Goal: Information Seeking & Learning: Compare options

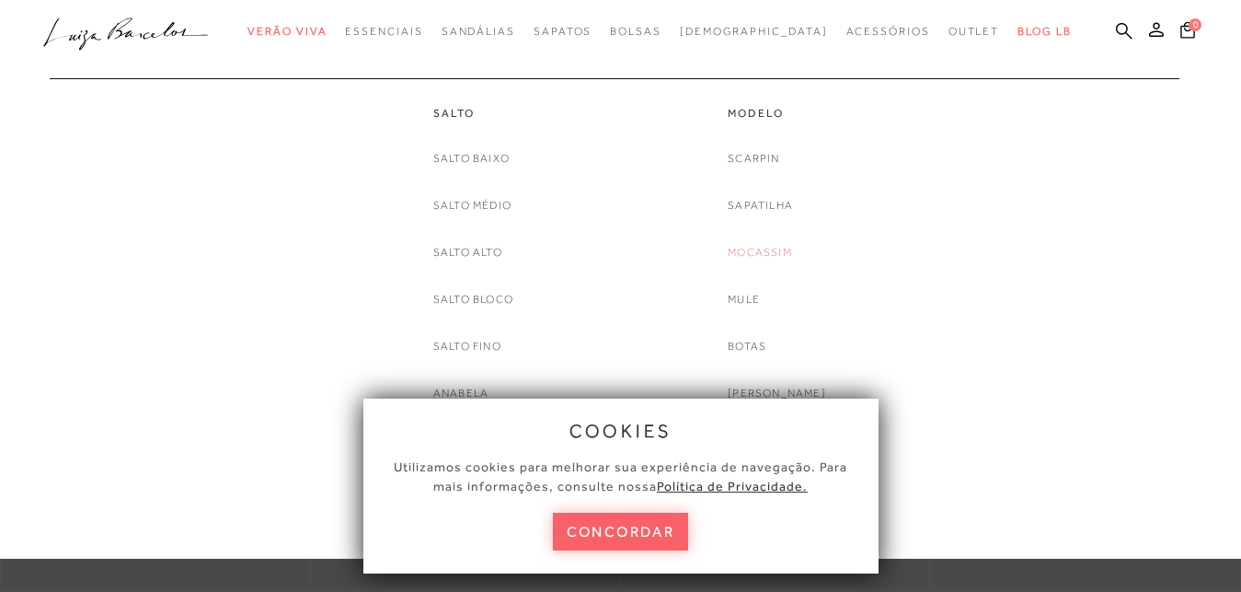
click at [782, 255] on link "Mocassim" at bounding box center [760, 252] width 64 height 19
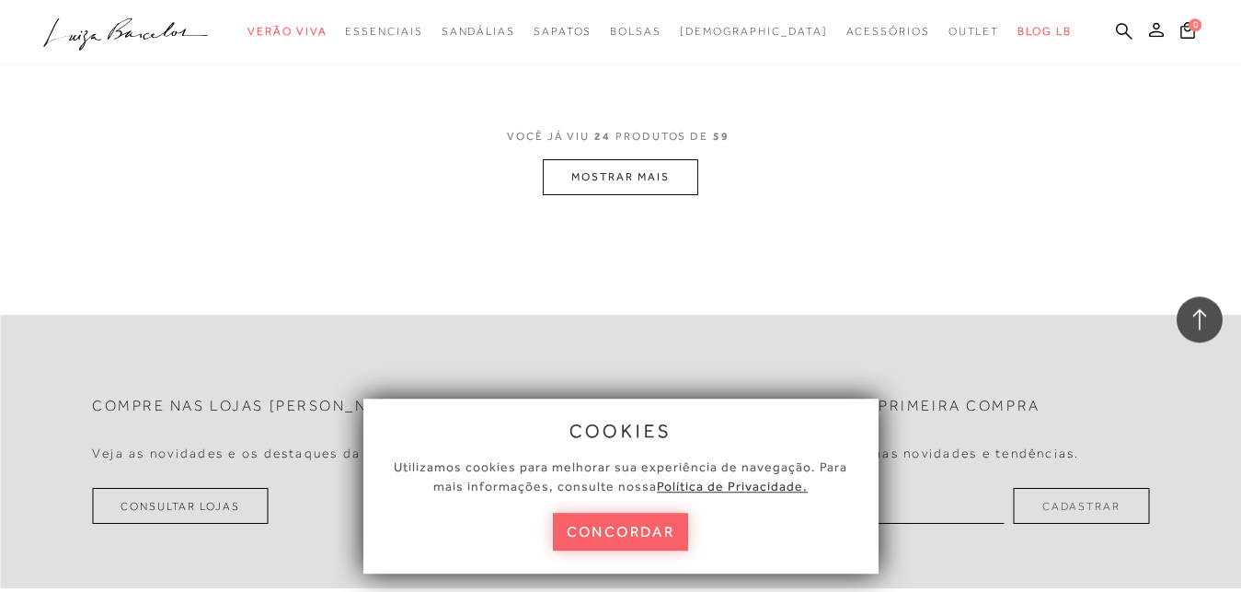
scroll to position [3566, 0]
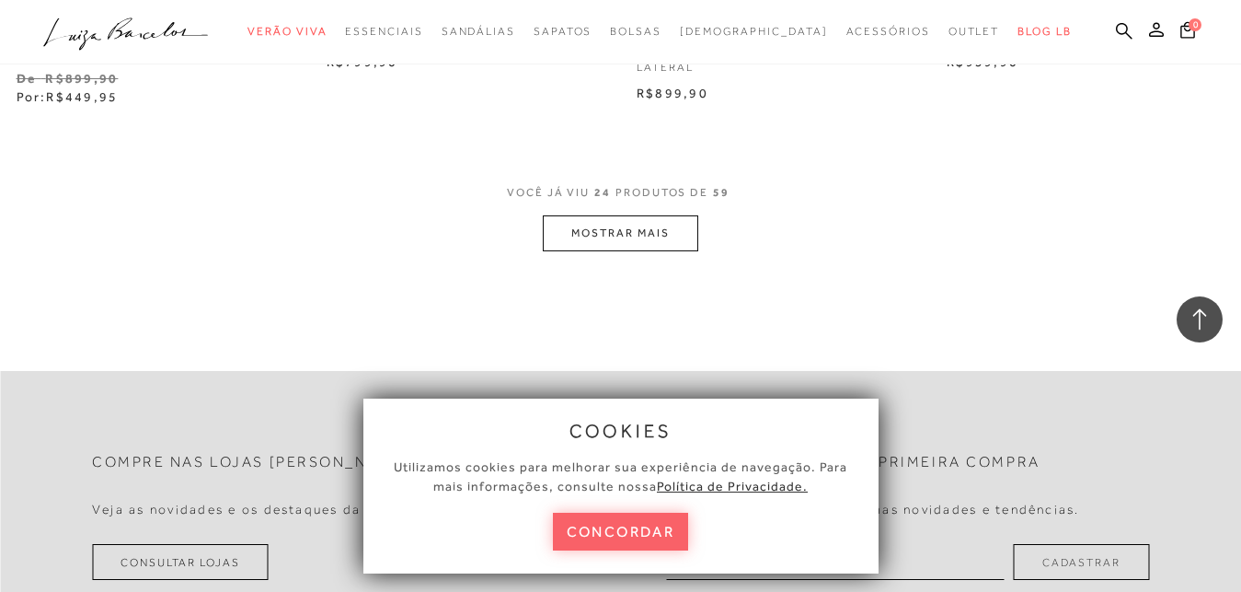
click at [636, 231] on button "MOSTRAR MAIS" at bounding box center [620, 233] width 155 height 36
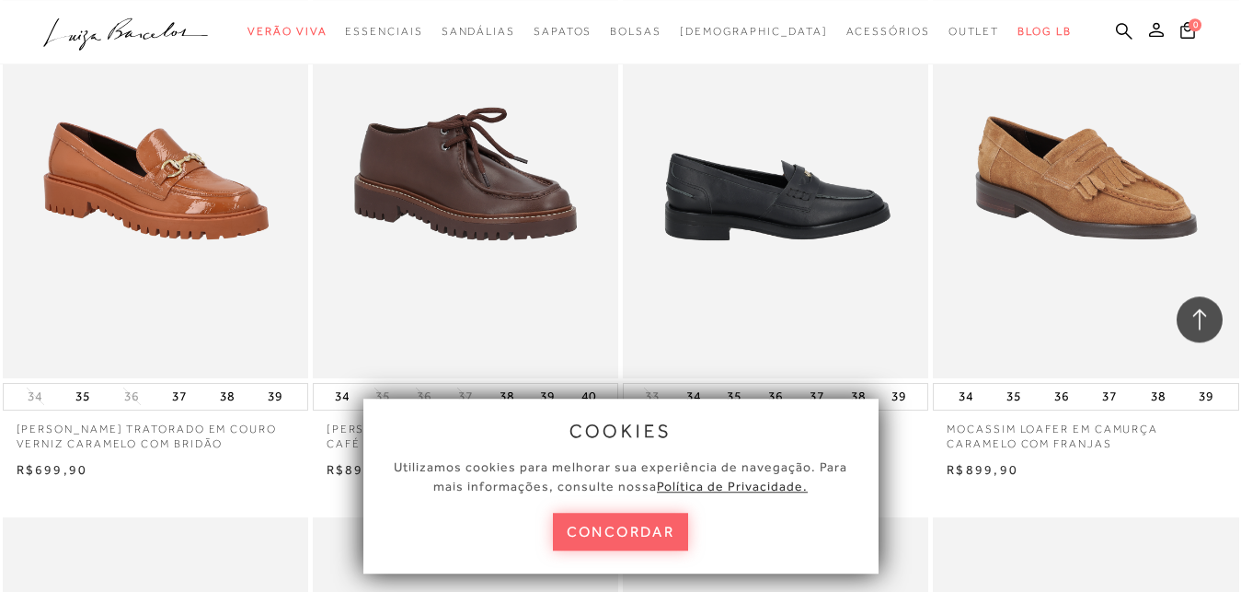
scroll to position [4410, 0]
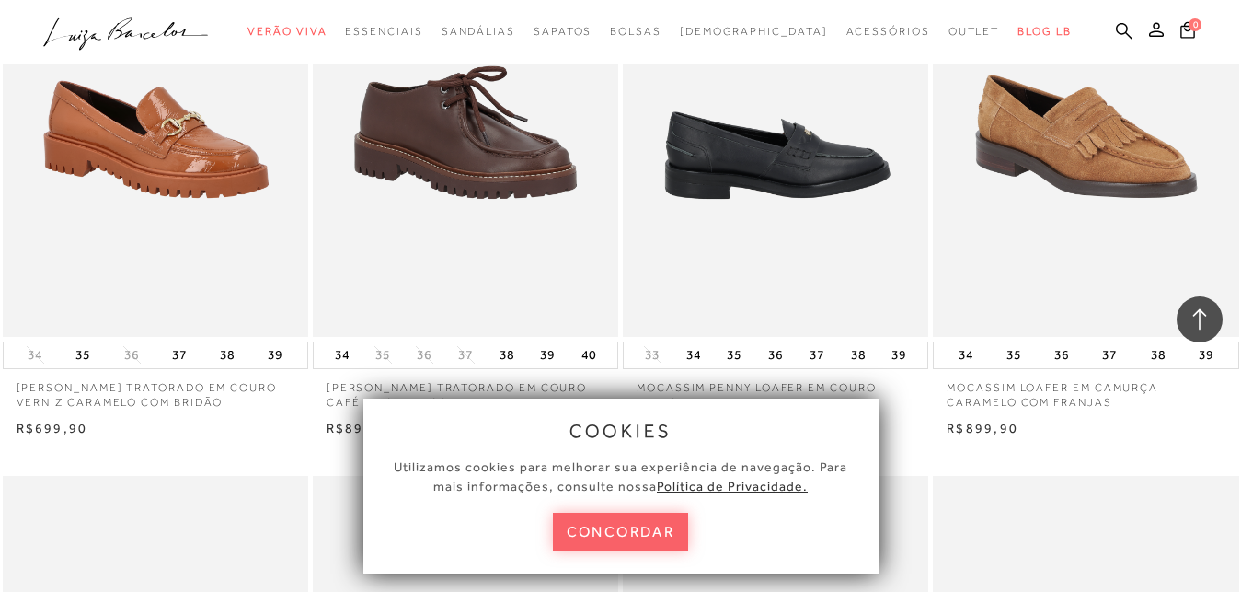
click at [821, 159] on img at bounding box center [777, 107] width 304 height 458
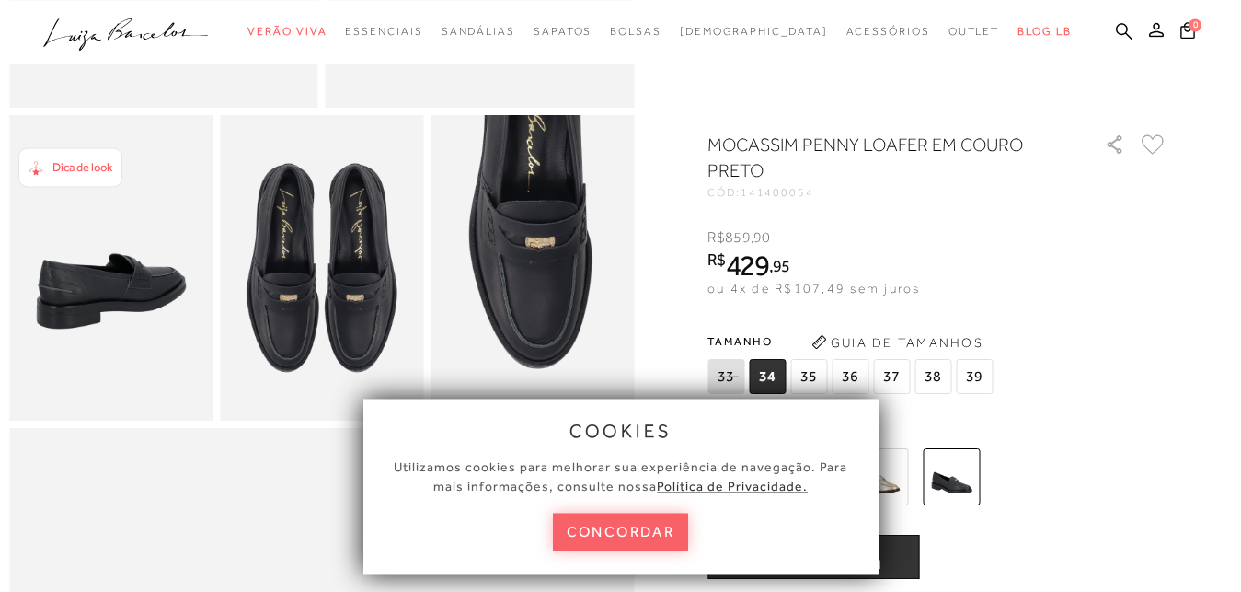
scroll to position [469, 0]
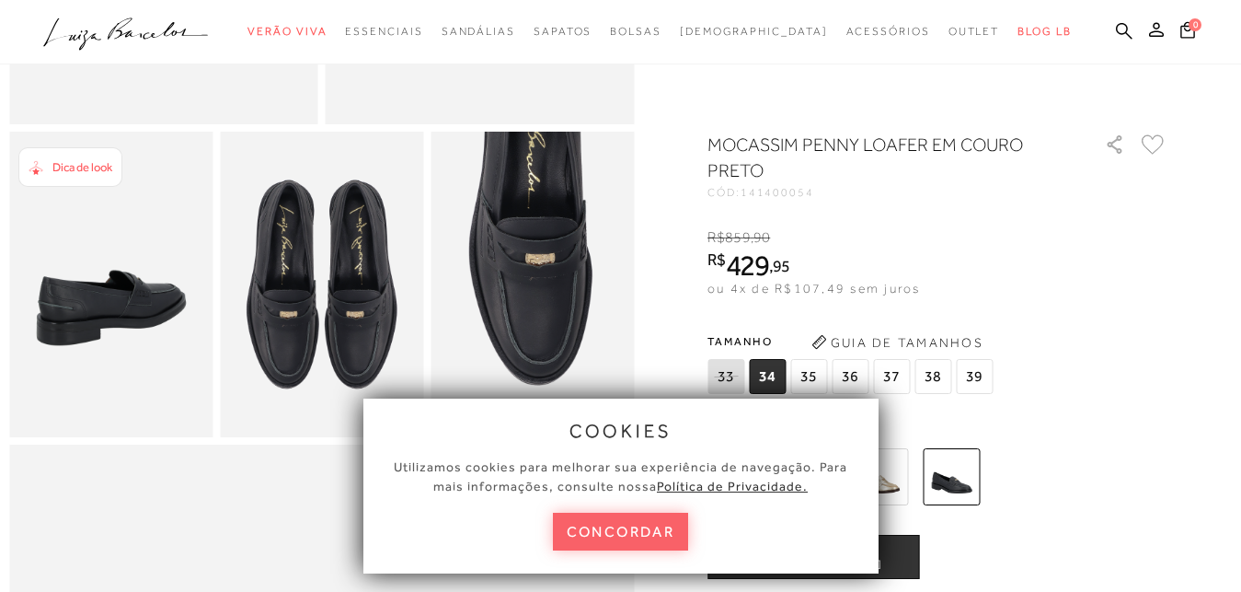
click at [810, 377] on span "35" at bounding box center [808, 376] width 37 height 35
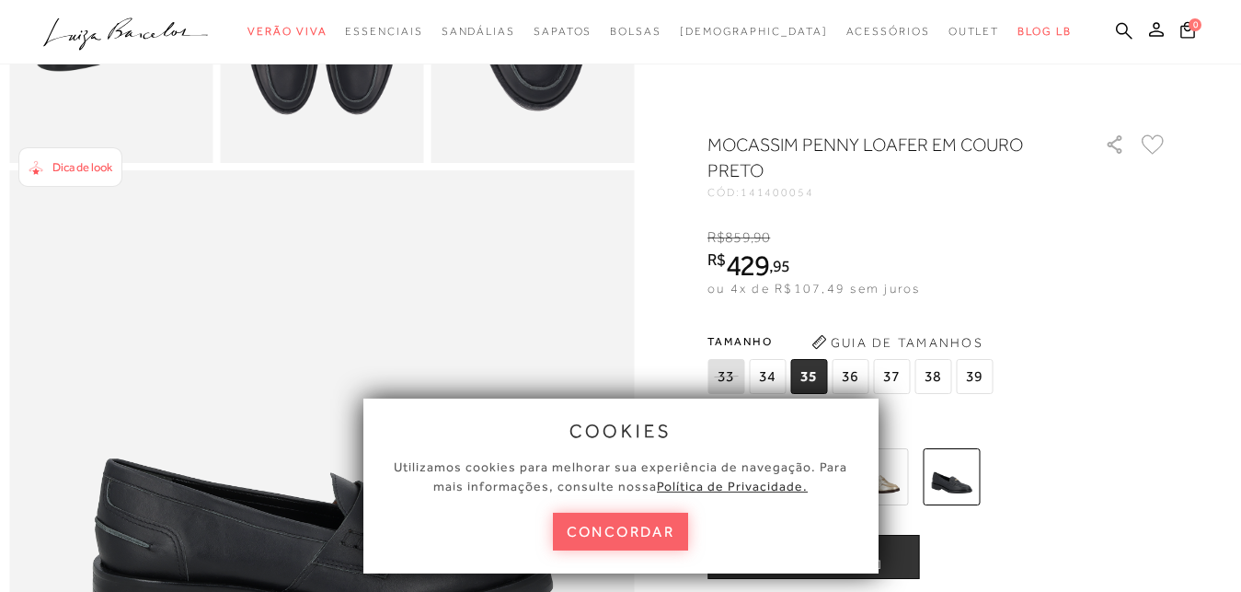
scroll to position [751, 0]
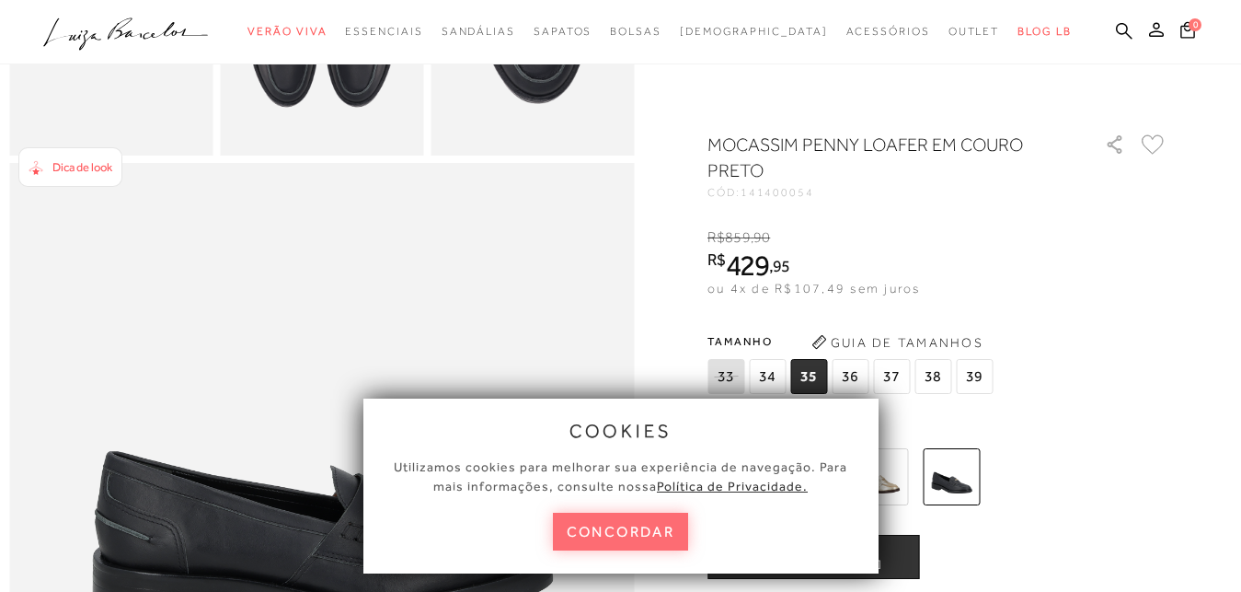
click at [601, 528] on button "concordar" at bounding box center [621, 531] width 136 height 38
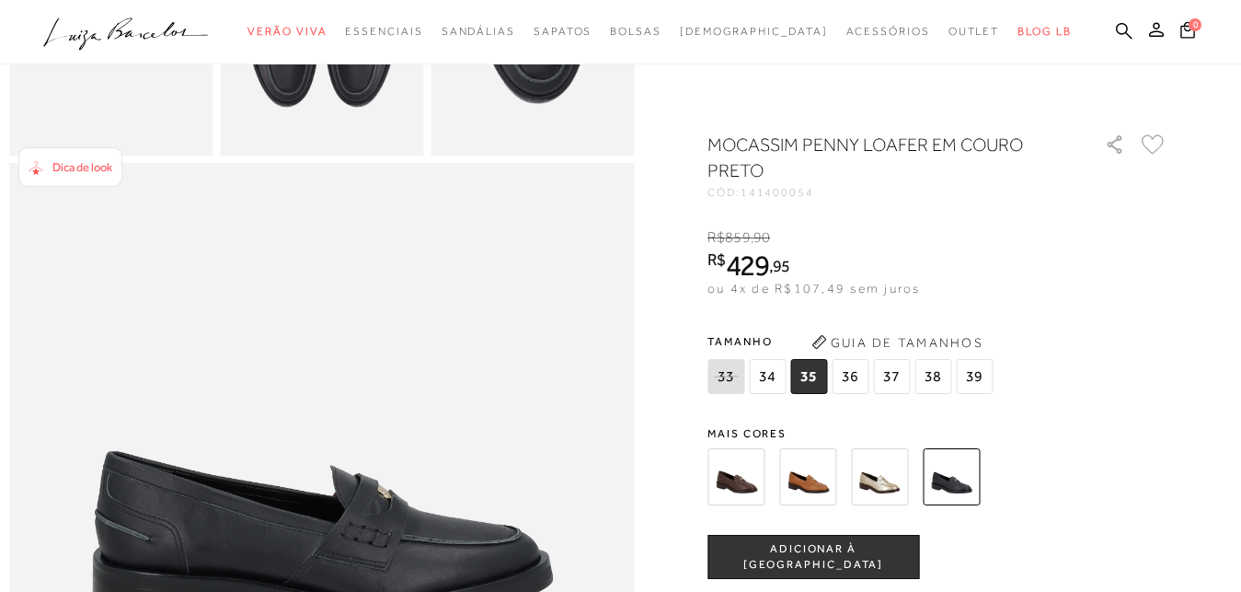
click at [815, 482] on img at bounding box center [807, 476] width 57 height 57
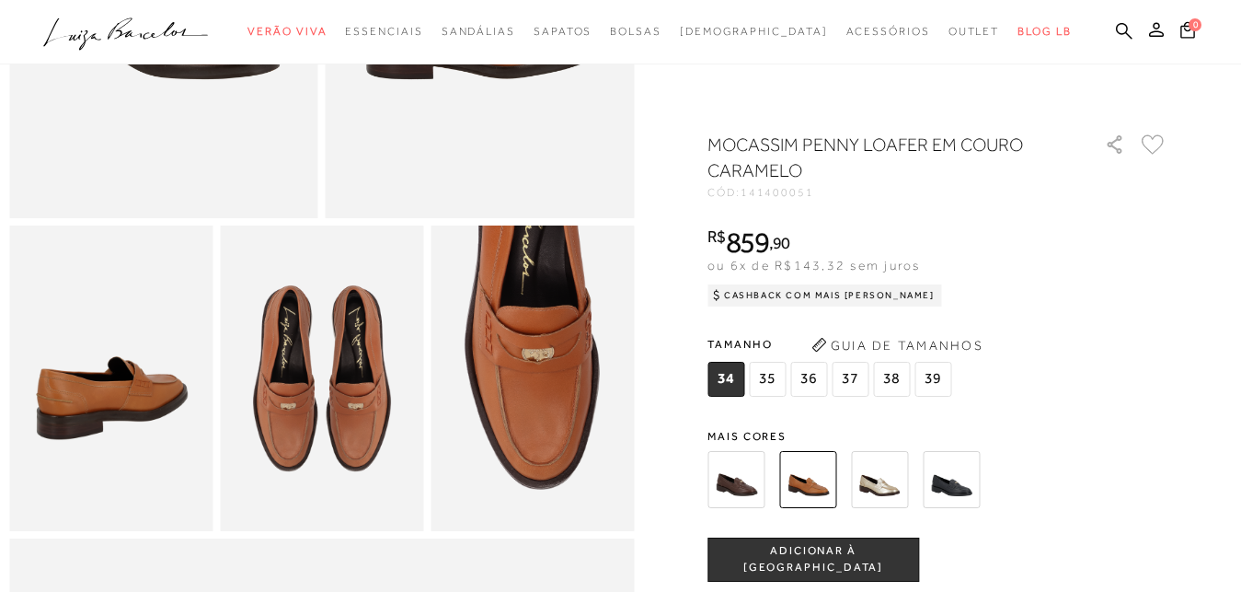
scroll to position [469, 0]
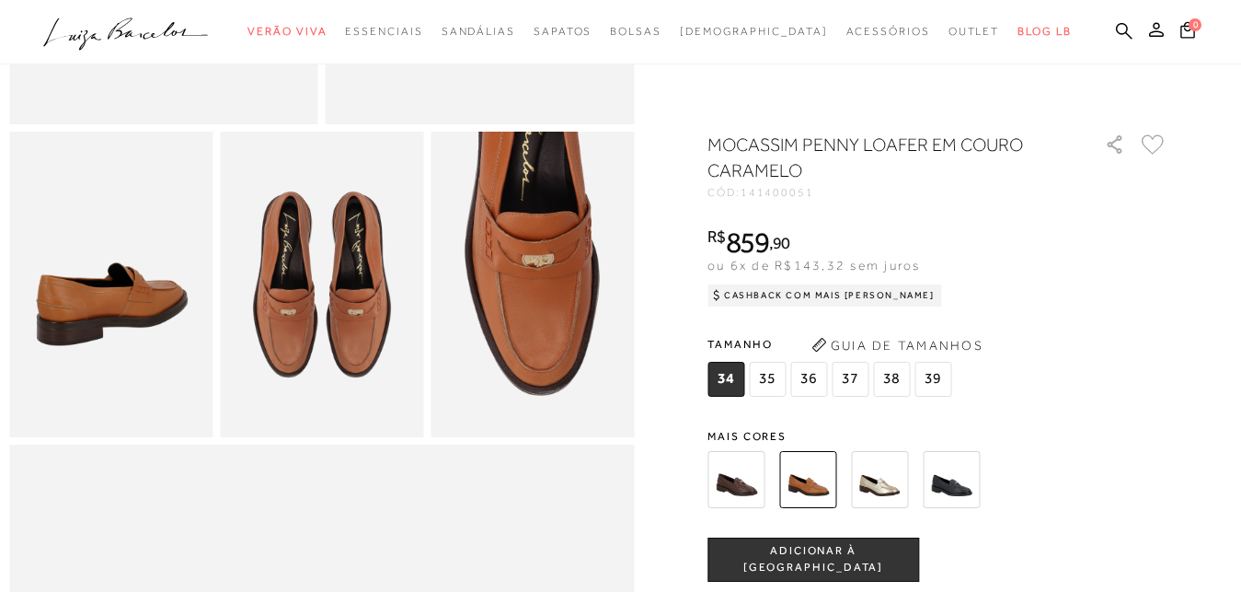
click at [879, 488] on img at bounding box center [879, 479] width 57 height 57
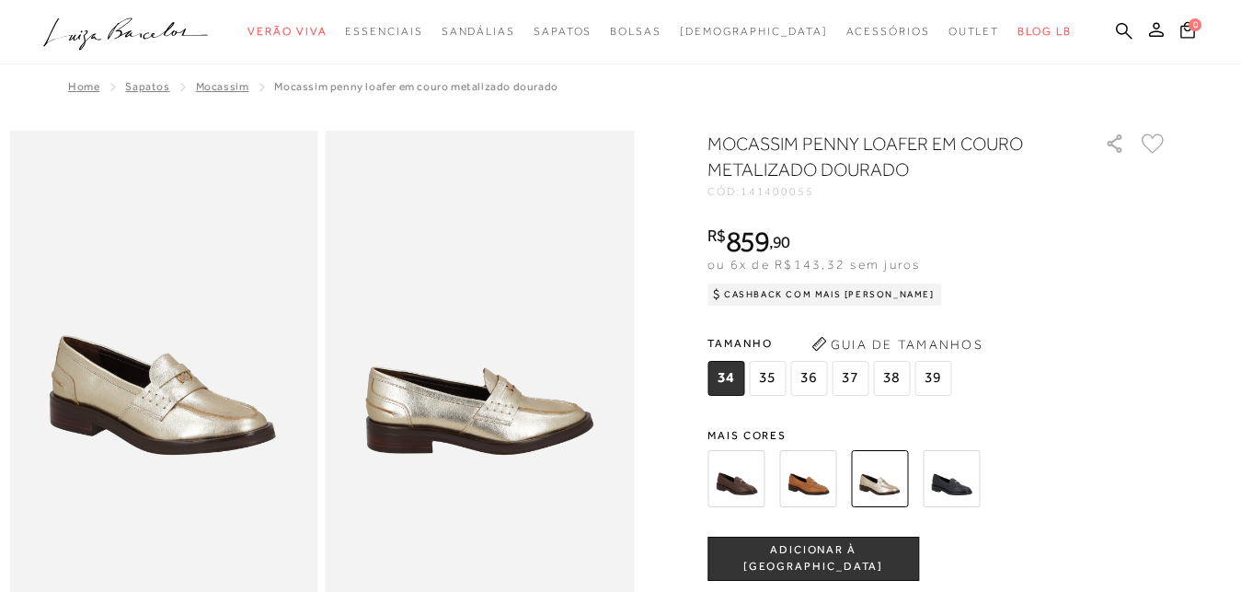
click at [959, 486] on img at bounding box center [951, 478] width 57 height 57
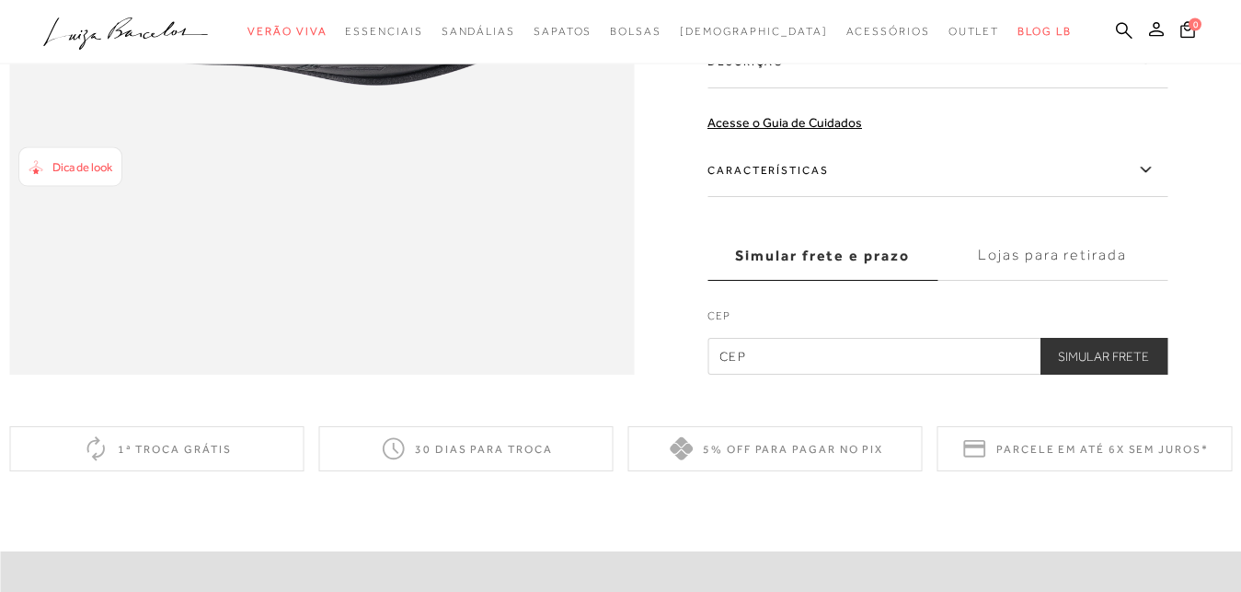
scroll to position [1501, 0]
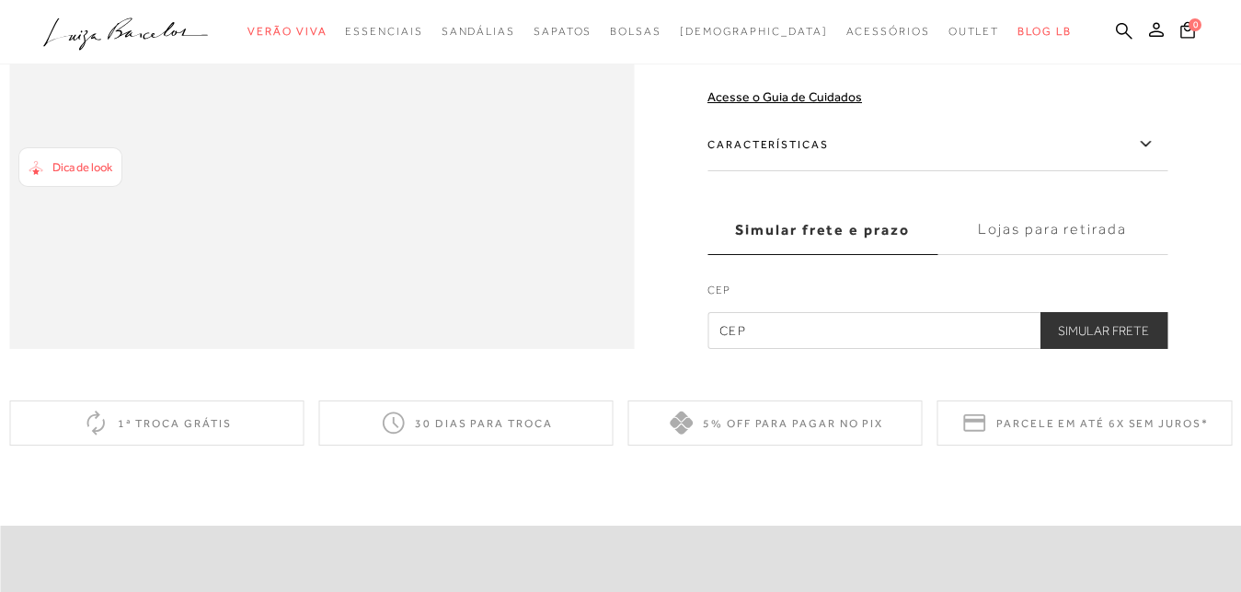
click at [836, 255] on label "Simular frete e prazo" at bounding box center [822, 230] width 230 height 50
click at [0, 0] on input "Simular frete e prazo" at bounding box center [0, 0] width 0 height 0
click at [771, 307] on label "CEP" at bounding box center [937, 295] width 460 height 26
click at [761, 349] on input "text" at bounding box center [937, 330] width 460 height 37
type input "32285-060"
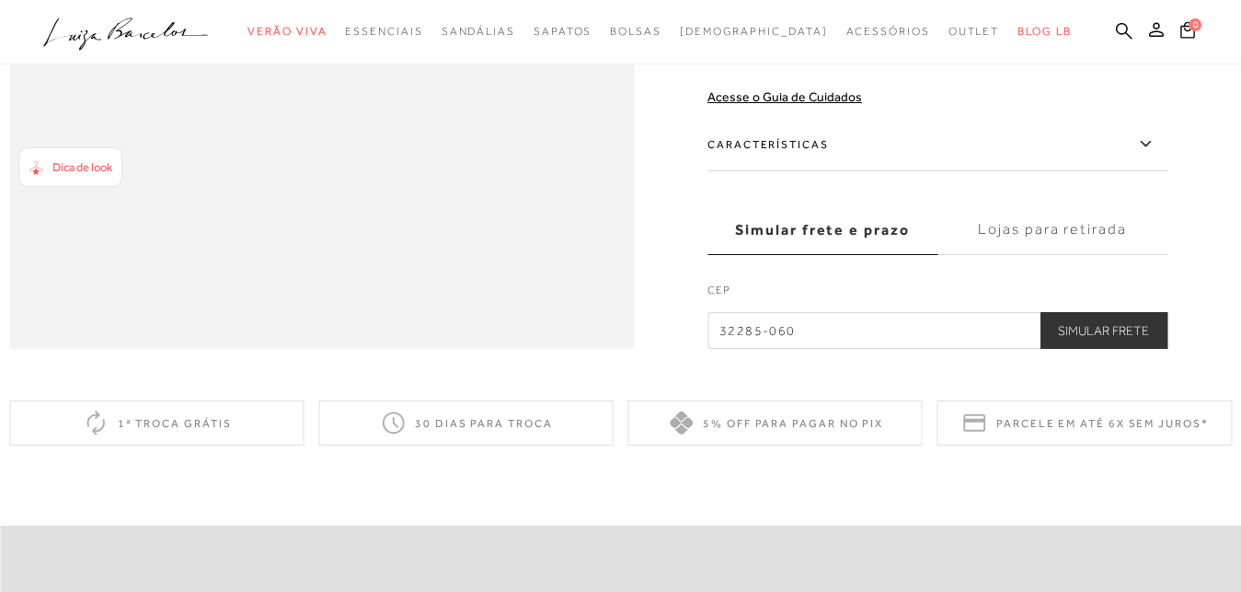
click at [1104, 349] on button "Simular Frete" at bounding box center [1104, 330] width 128 height 37
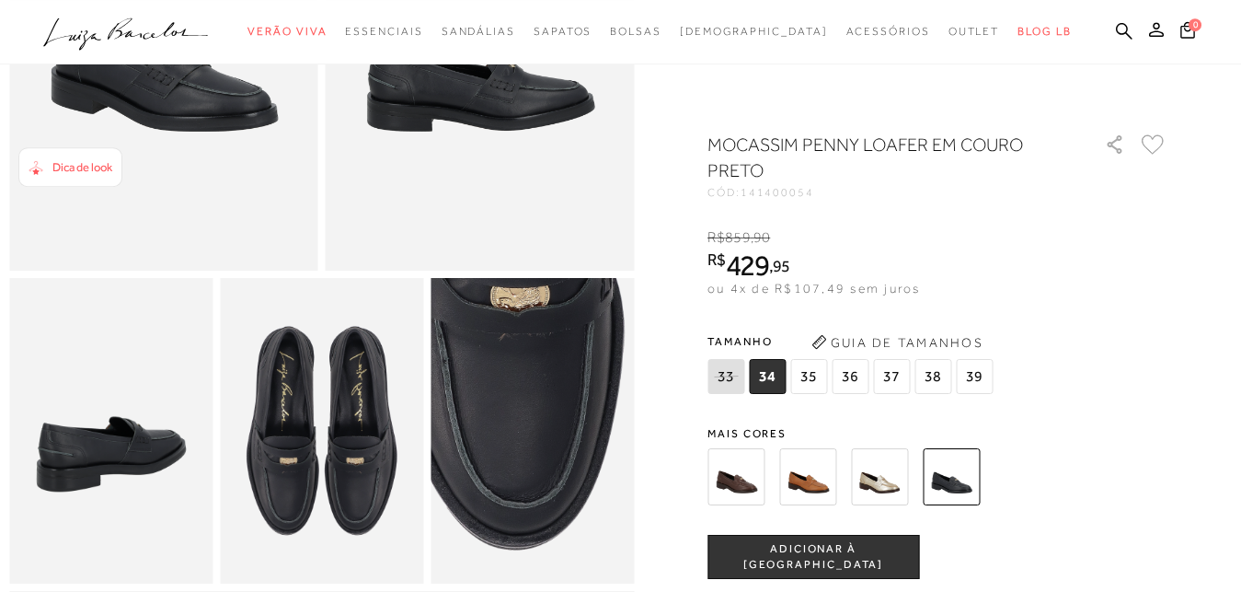
scroll to position [286, 0]
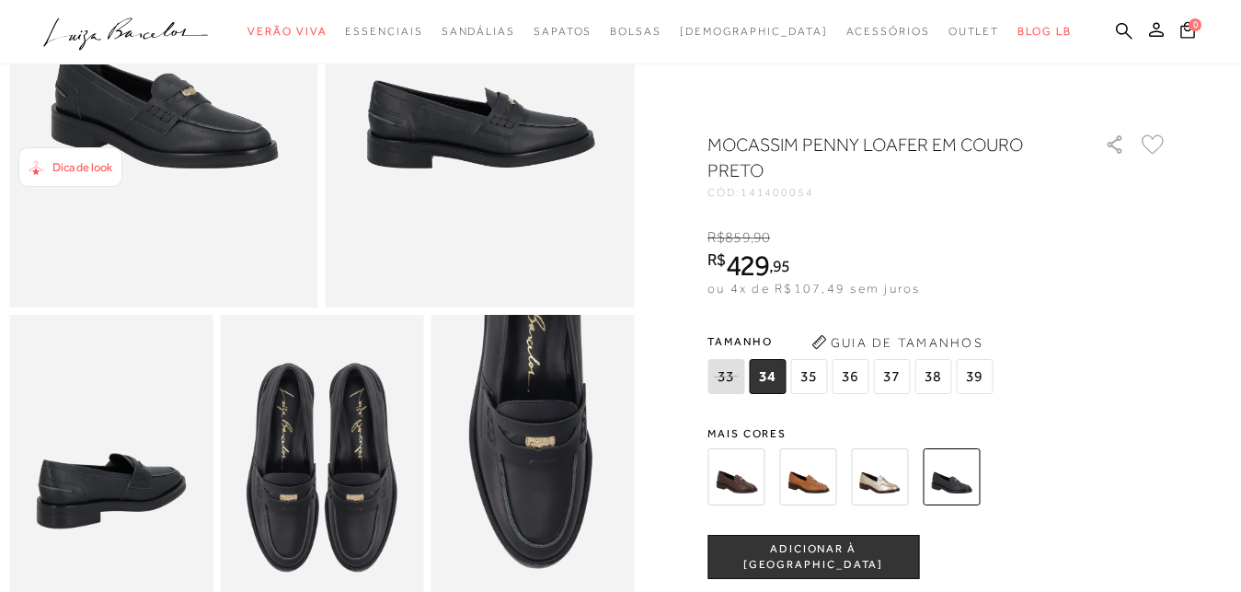
click at [755, 488] on img at bounding box center [735, 476] width 57 height 57
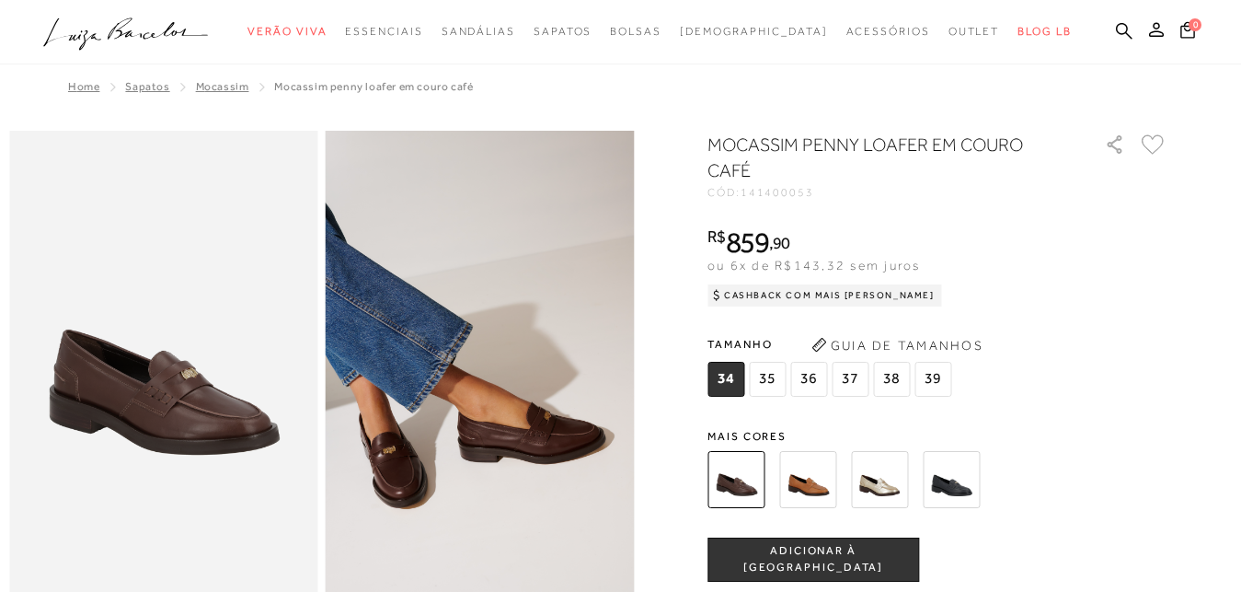
click at [808, 478] on img at bounding box center [807, 479] width 57 height 57
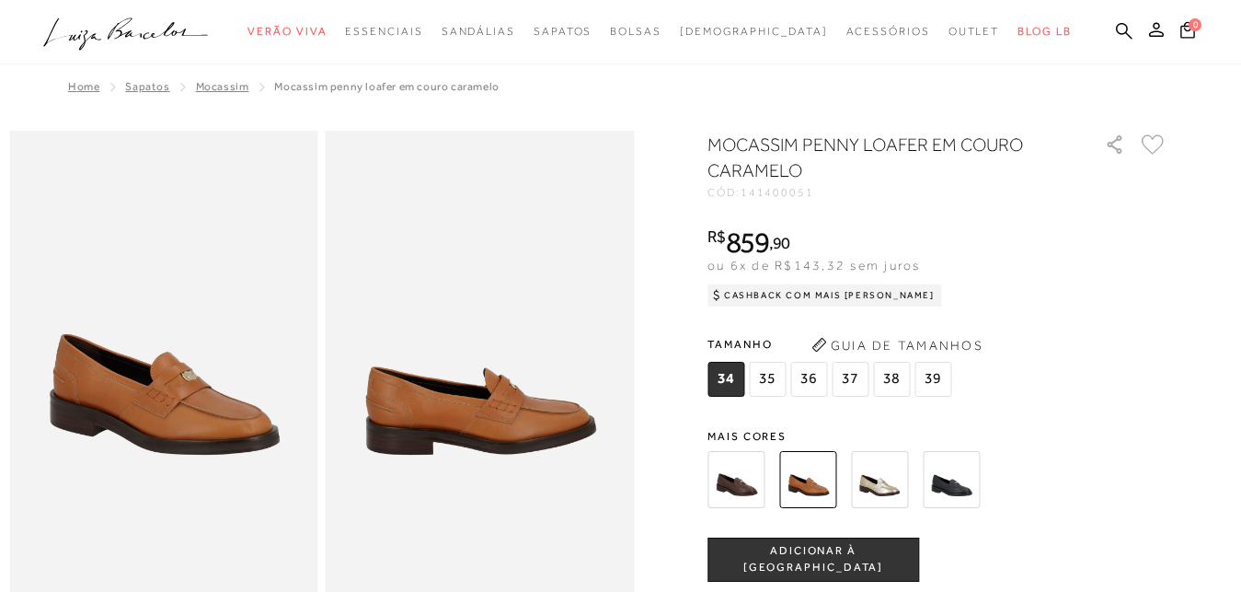
click at [892, 482] on img at bounding box center [879, 479] width 57 height 57
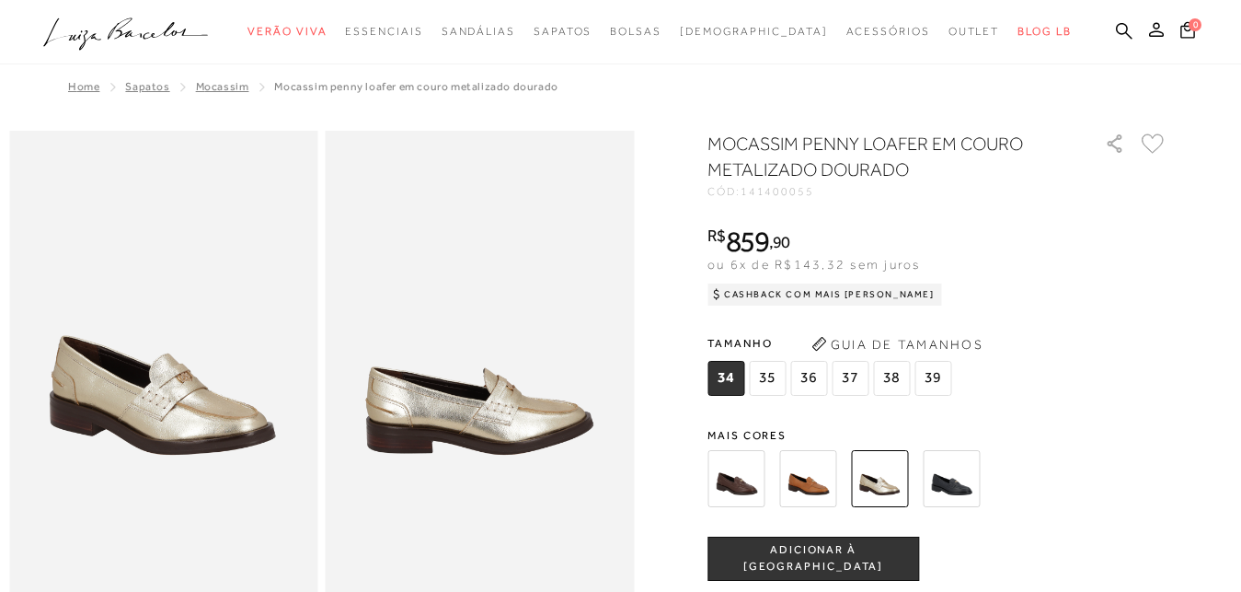
click at [952, 478] on img at bounding box center [951, 478] width 57 height 57
